Goal: Task Accomplishment & Management: Use online tool/utility

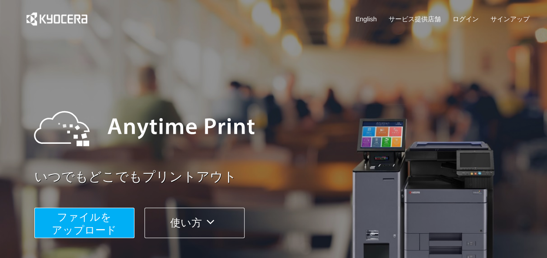
click at [104, 219] on span "ファイルを ​​アップロード" at bounding box center [84, 223] width 65 height 25
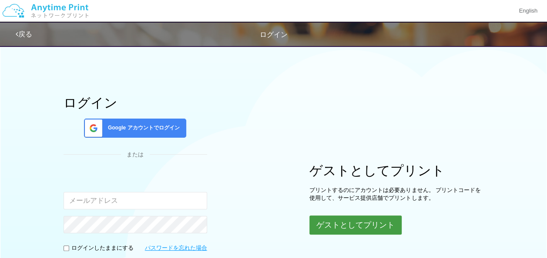
click at [337, 221] on button "ゲストとしてプリント" at bounding box center [355, 225] width 92 height 19
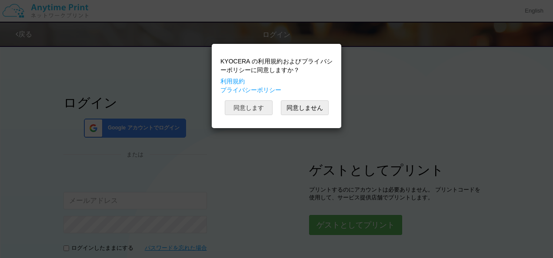
click at [237, 104] on button "同意します" at bounding box center [249, 107] width 48 height 15
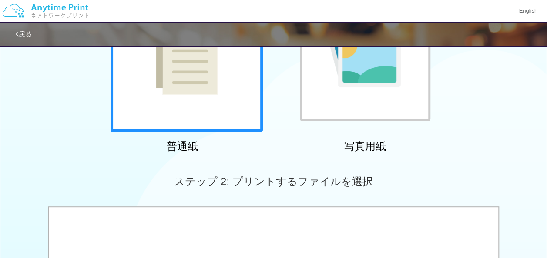
scroll to position [127, 0]
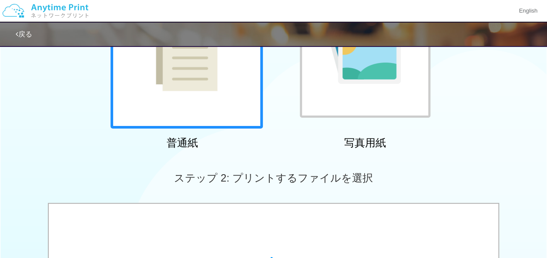
click at [224, 48] on div at bounding box center [186, 53] width 152 height 152
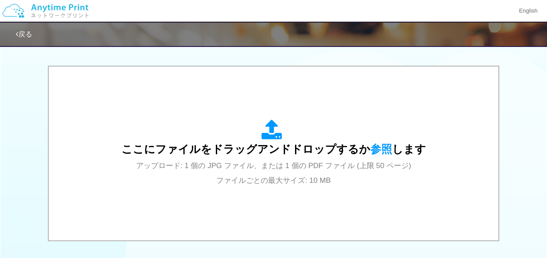
scroll to position [297, 0]
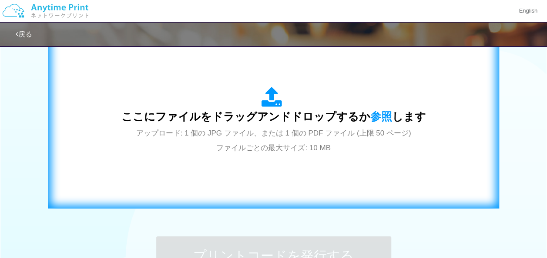
click at [236, 103] on div "ここにファイルをドラッグアンドドロップするか 参照 します アップロード: 1 個の JPG ファイル、または 1 個の PDF ファイル (上限 50 ペー…" at bounding box center [273, 121] width 304 height 68
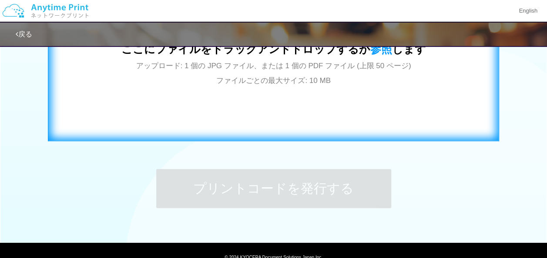
scroll to position [365, 0]
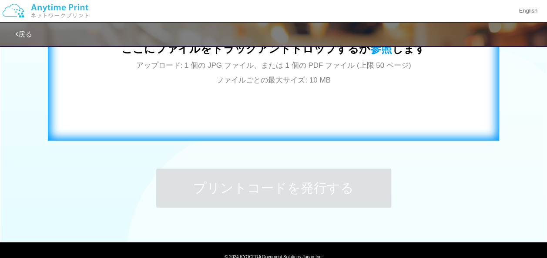
click at [219, 127] on div "ここにファイルをドラッグアンドドロップするか 参照 します アップロード: 1 個の JPG ファイル、または 1 個の PDF ファイル (上限 50 ペー…" at bounding box center [273, 52] width 433 height 157
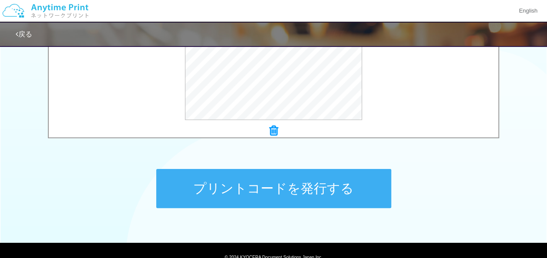
scroll to position [369, 0]
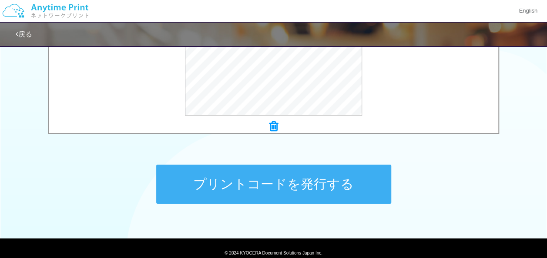
click at [245, 190] on button "プリントコードを発行する" at bounding box center [273, 184] width 235 height 39
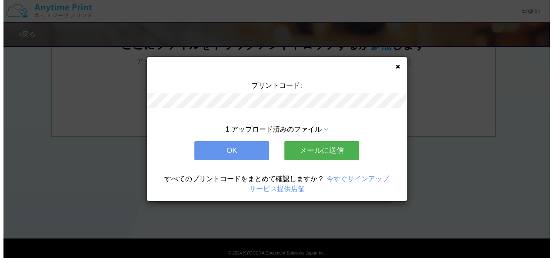
scroll to position [0, 0]
